Goal: Information Seeking & Learning: Learn about a topic

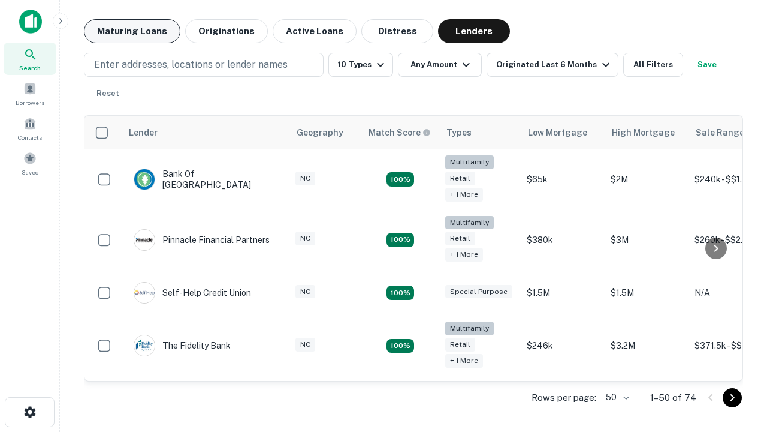
click at [132, 31] on button "Maturing Loans" at bounding box center [132, 31] width 97 height 24
